Goal: Navigation & Orientation: Find specific page/section

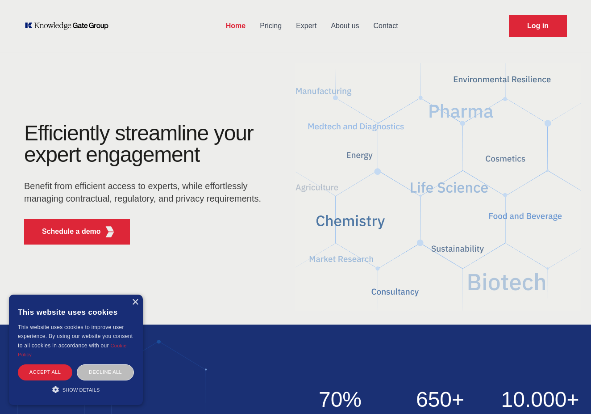
click at [354, 33] on link "About us" at bounding box center [345, 25] width 42 height 23
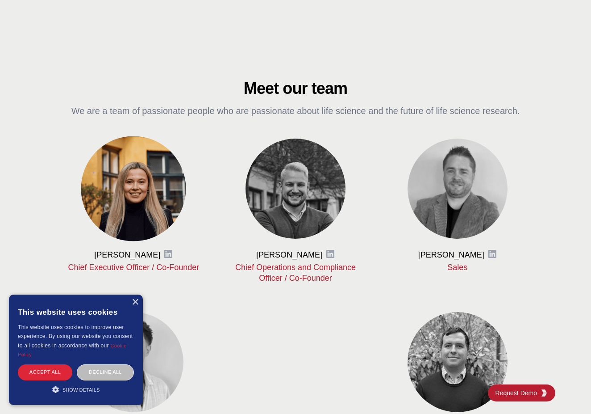
scroll to position [334, 0]
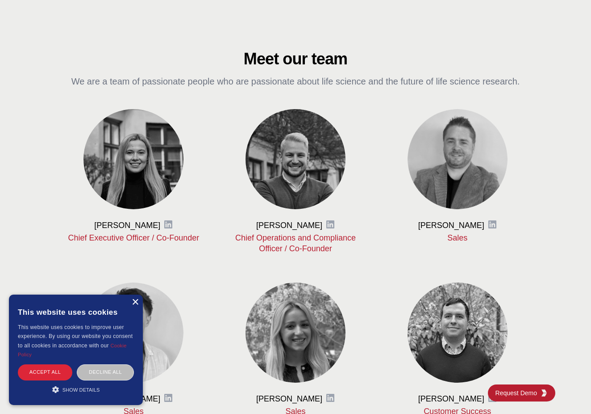
click at [134, 304] on div "×" at bounding box center [135, 302] width 7 height 7
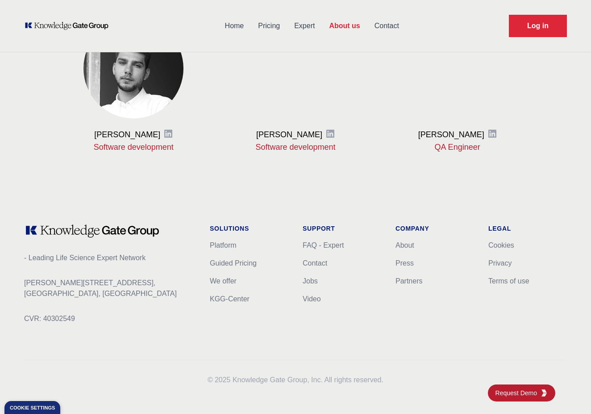
scroll to position [1086, 0]
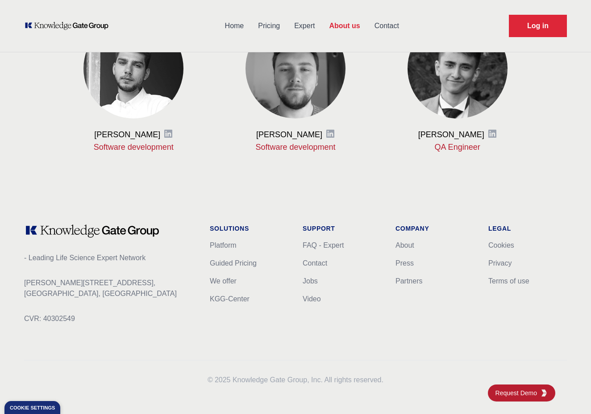
click at [320, 280] on li "Jobs" at bounding box center [342, 281] width 79 height 11
click at [302, 280] on div "Solutions Platform Guided Pricing We offer KGG-Center Support FAQ - Expert Cont…" at bounding box center [295, 281] width 171 height 114
click at [310, 280] on link "Jobs" at bounding box center [310, 281] width 15 height 8
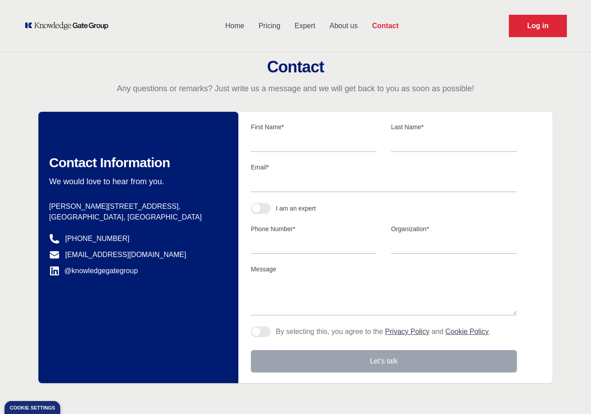
click at [301, 26] on link "Expert" at bounding box center [305, 25] width 35 height 23
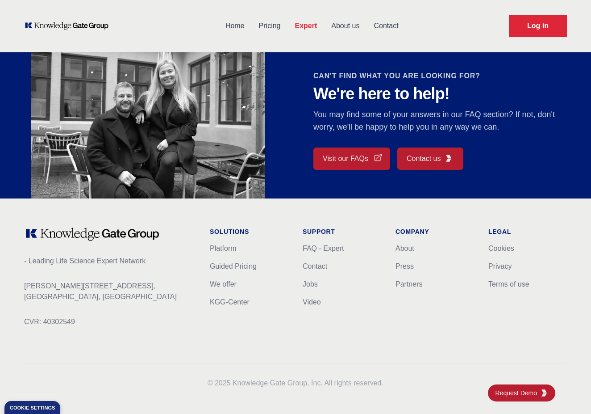
scroll to position [743, 0]
